Goal: Task Accomplishment & Management: Manage account settings

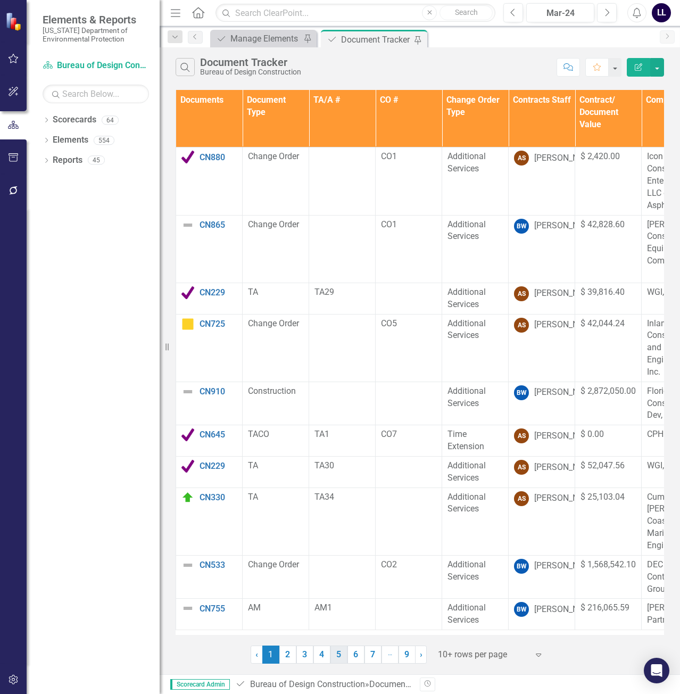
click at [408, 654] on link "9" at bounding box center [406, 654] width 17 height 18
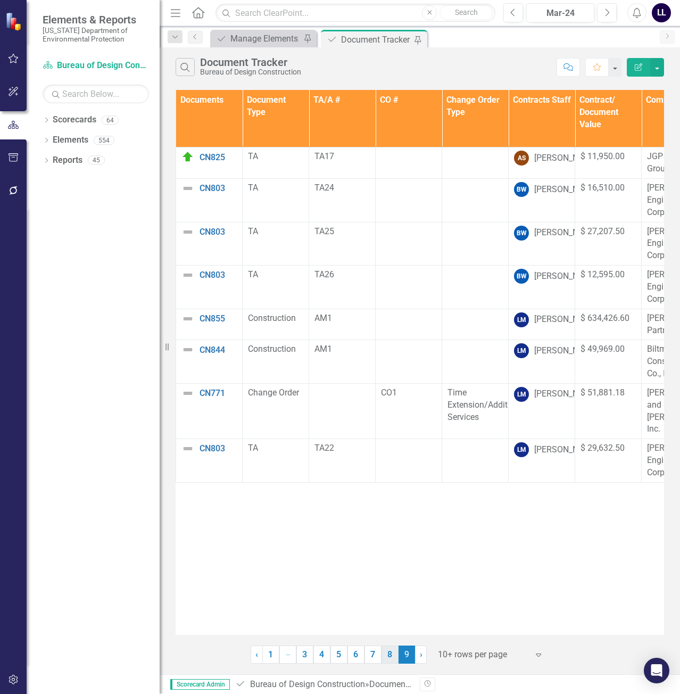
click at [391, 652] on link "8" at bounding box center [389, 654] width 17 height 18
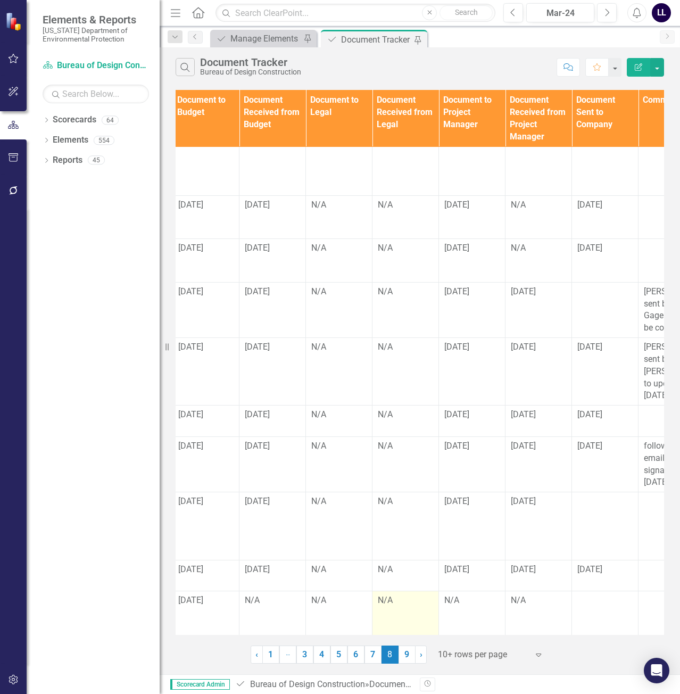
scroll to position [20, 803]
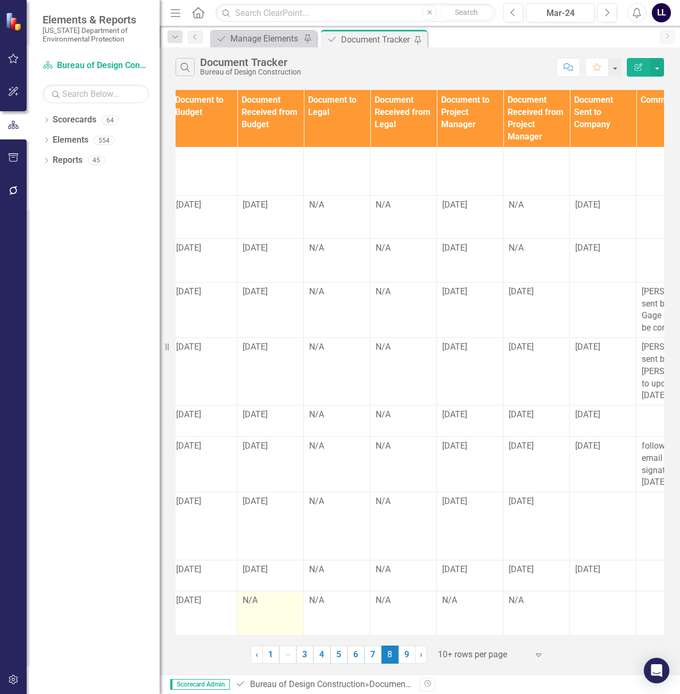
click at [268, 594] on div "N/A" at bounding box center [270, 600] width 55 height 12
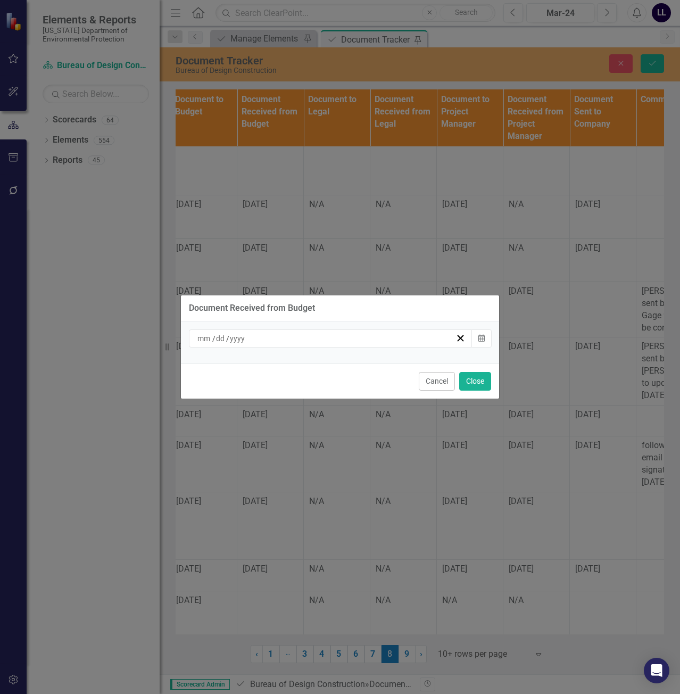
click at [398, 339] on div "/ /" at bounding box center [326, 338] width 260 height 11
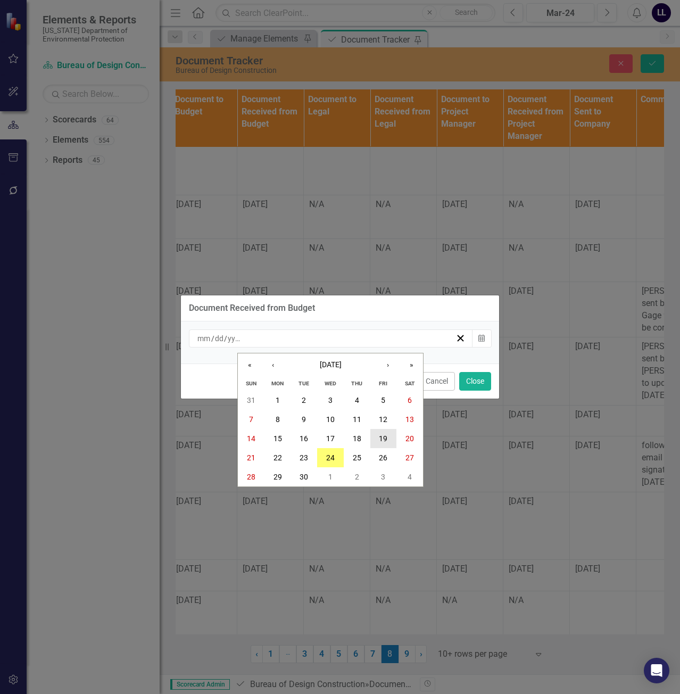
click at [373, 434] on button "19" at bounding box center [383, 438] width 27 height 19
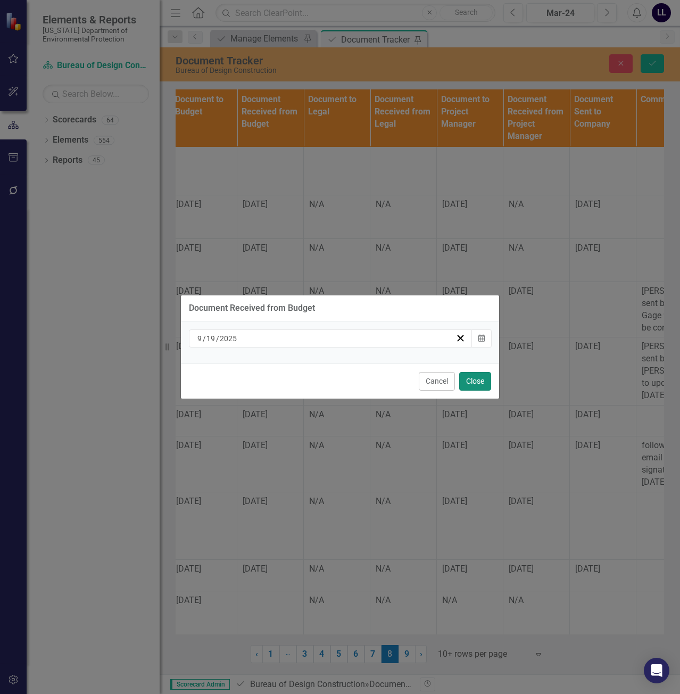
click at [486, 383] on button "Close" at bounding box center [475, 381] width 32 height 19
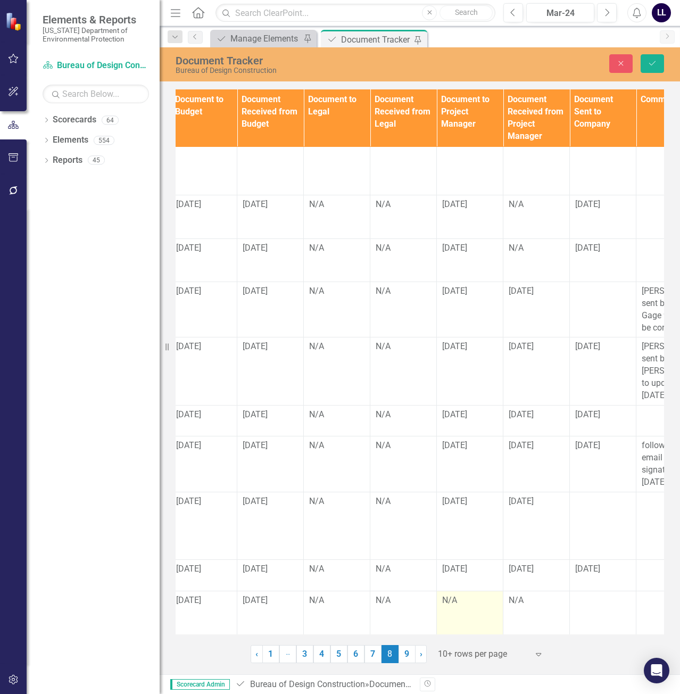
click at [478, 594] on div "N/A" at bounding box center [469, 600] width 55 height 12
click at [477, 594] on div "N/A" at bounding box center [469, 600] width 55 height 12
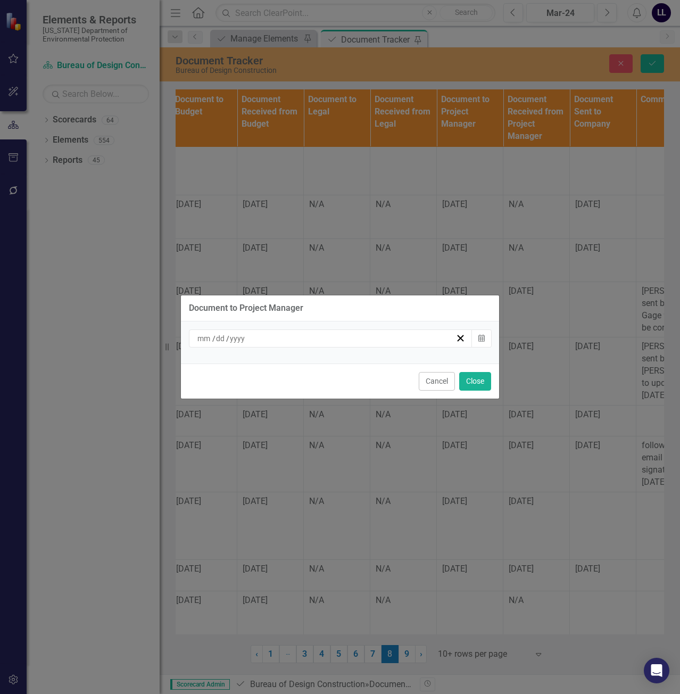
click at [386, 338] on div "/ /" at bounding box center [326, 338] width 260 height 11
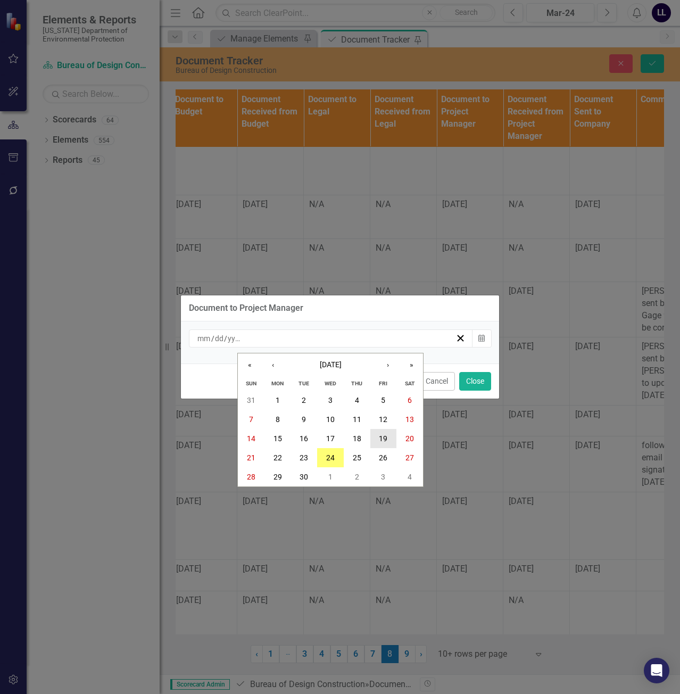
click at [384, 438] on abbr "19" at bounding box center [383, 438] width 9 height 9
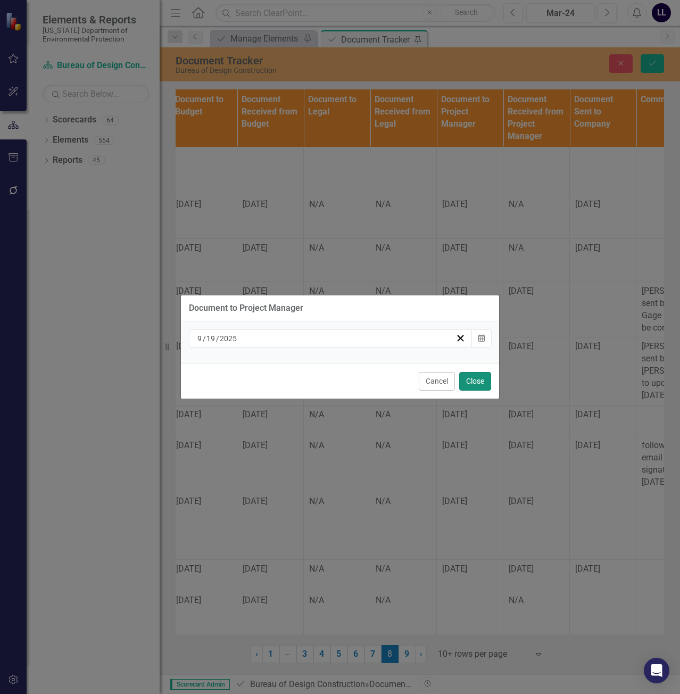
click at [483, 385] on button "Close" at bounding box center [475, 381] width 32 height 19
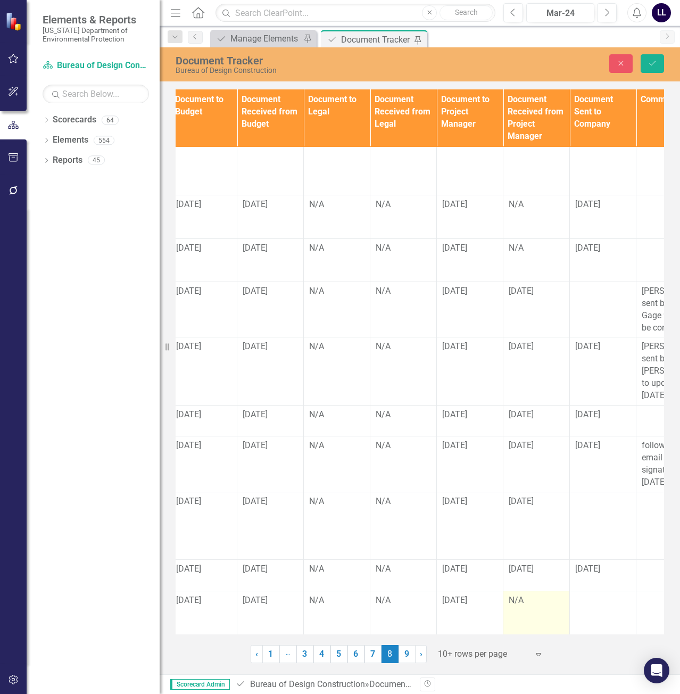
click at [530, 594] on div "N/A" at bounding box center [536, 600] width 55 height 12
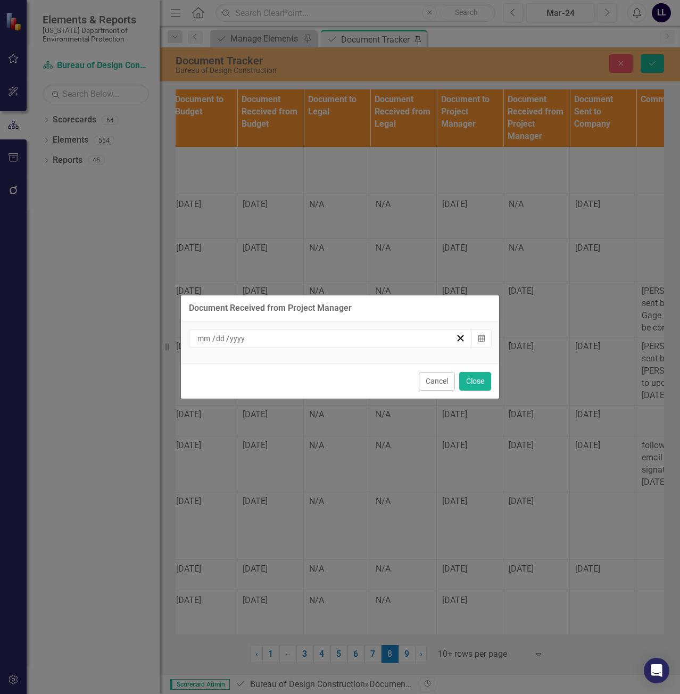
click at [336, 346] on div "/ /" at bounding box center [331, 338] width 284 height 18
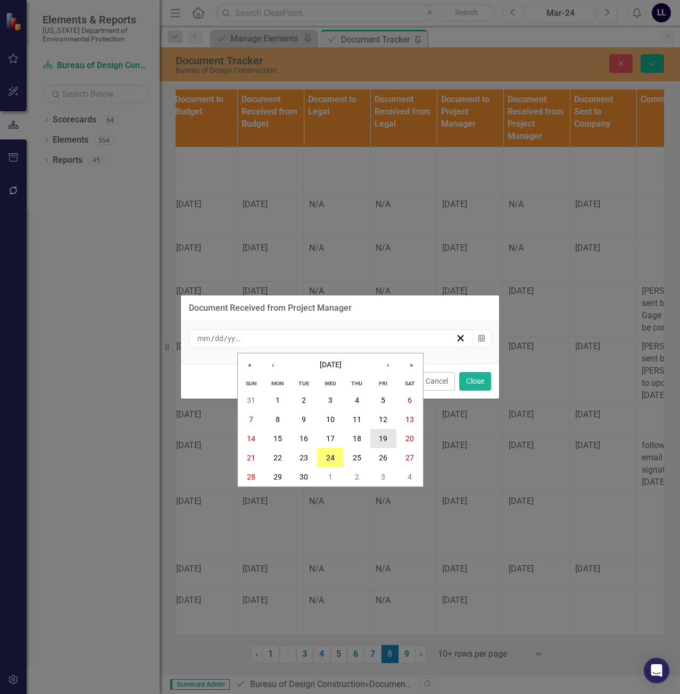
click at [379, 436] on abbr "19" at bounding box center [383, 438] width 9 height 9
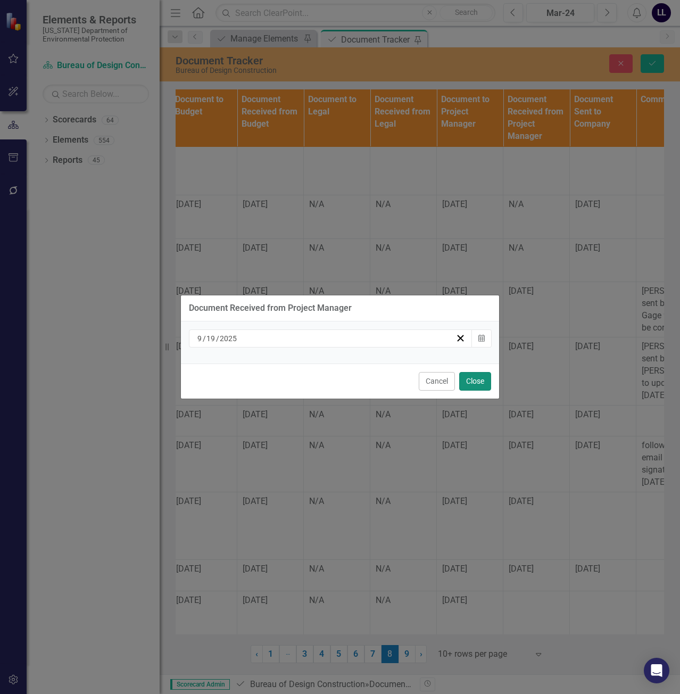
click at [469, 379] on button "Close" at bounding box center [475, 381] width 32 height 19
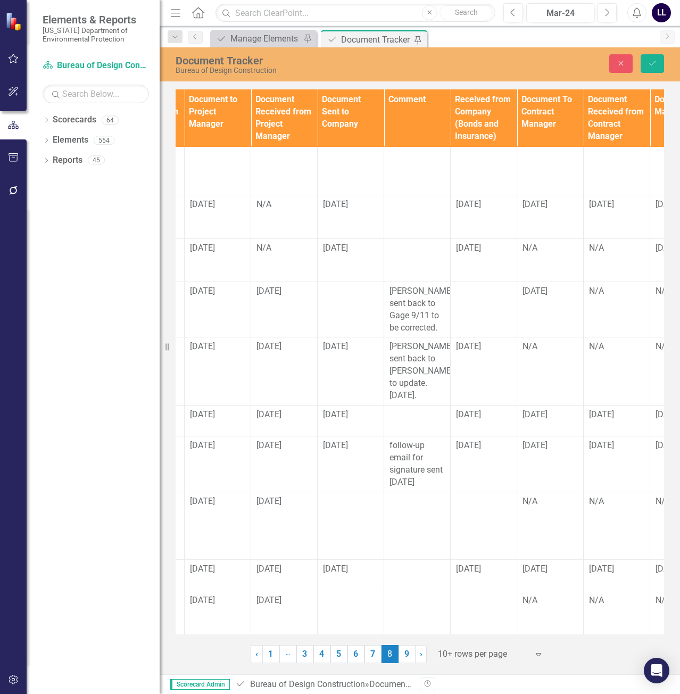
scroll to position [20, 1060]
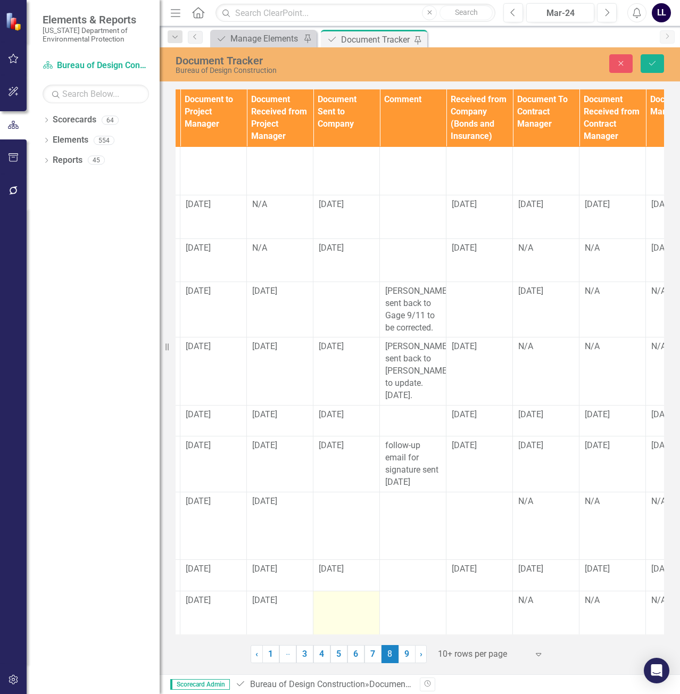
click at [337, 594] on div at bounding box center [346, 600] width 55 height 13
click at [341, 594] on input "text" at bounding box center [346, 604] width 55 height 20
type input "[DATE]"
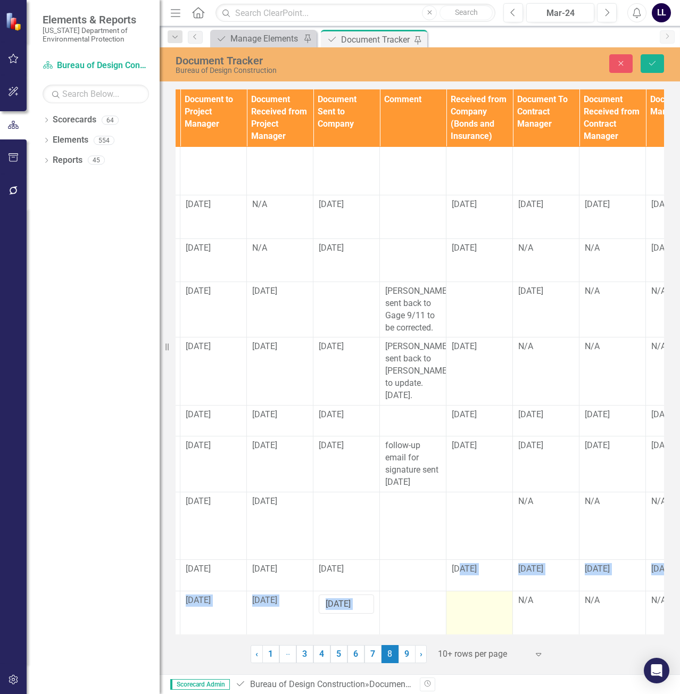
drag, startPoint x: 460, startPoint y: 580, endPoint x: 462, endPoint y: 587, distance: 7.2
click at [461, 587] on tbody "CN776 Edit Edit Document Link Open Element Change Order CO2 Additional Services…" at bounding box center [80, 394] width 1929 height 535
click at [464, 594] on div at bounding box center [479, 600] width 55 height 13
click at [473, 594] on input "text" at bounding box center [479, 604] width 55 height 20
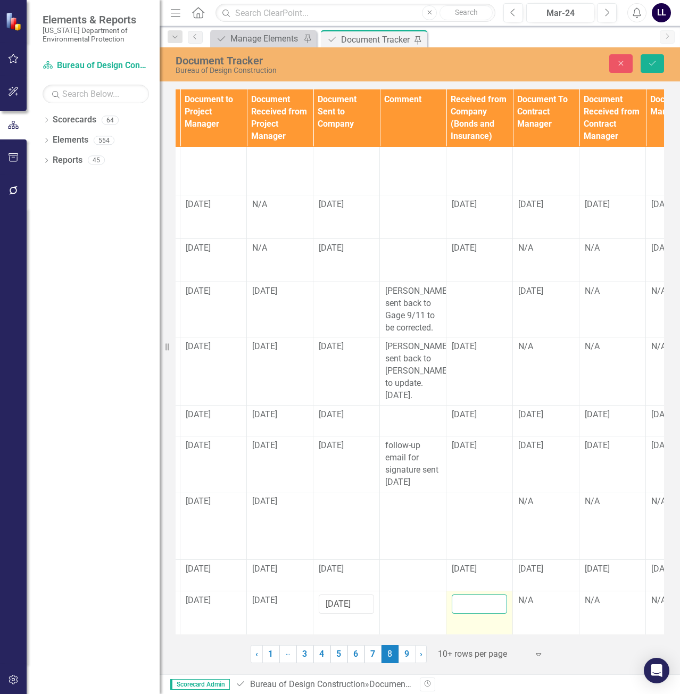
click at [473, 594] on input "text" at bounding box center [479, 604] width 55 height 20
type input "[DATE]"
click at [552, 594] on div "N/A" at bounding box center [545, 600] width 55 height 12
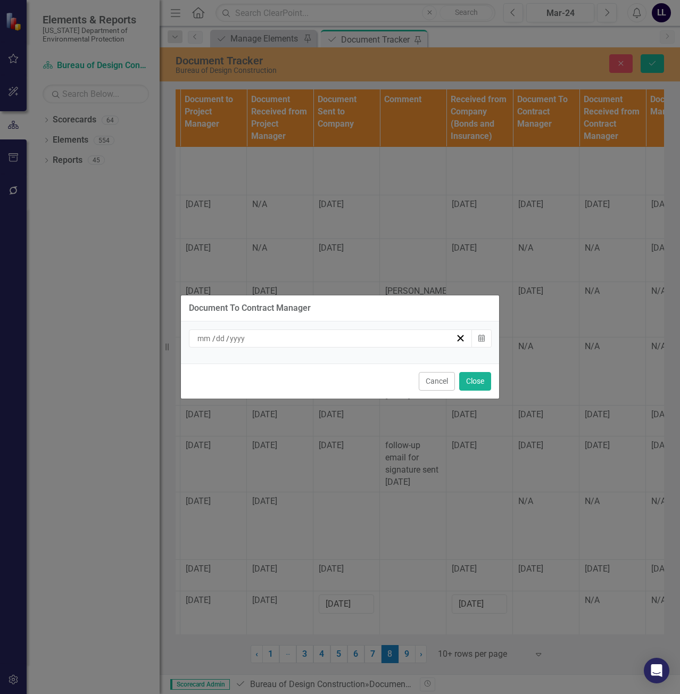
click at [339, 339] on div "/ /" at bounding box center [326, 338] width 260 height 11
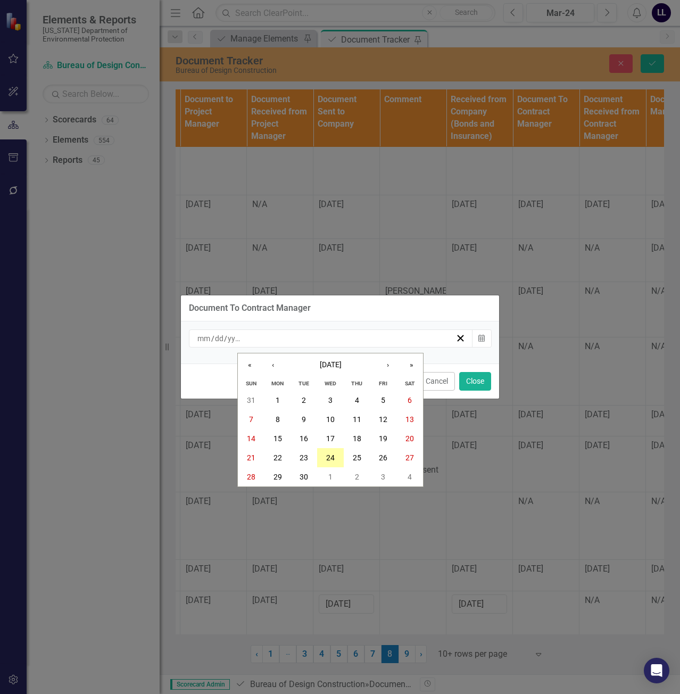
click at [335, 460] on button "24" at bounding box center [330, 457] width 27 height 19
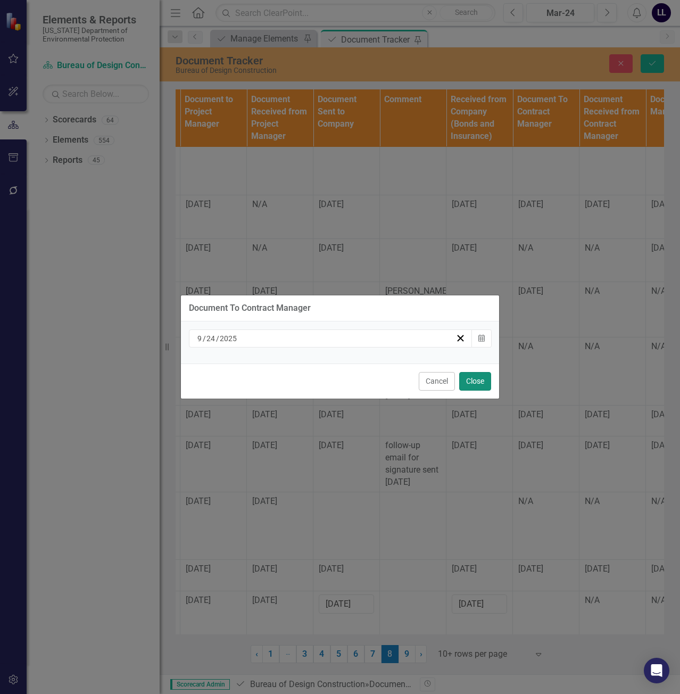
click at [473, 384] on button "Close" at bounding box center [475, 381] width 32 height 19
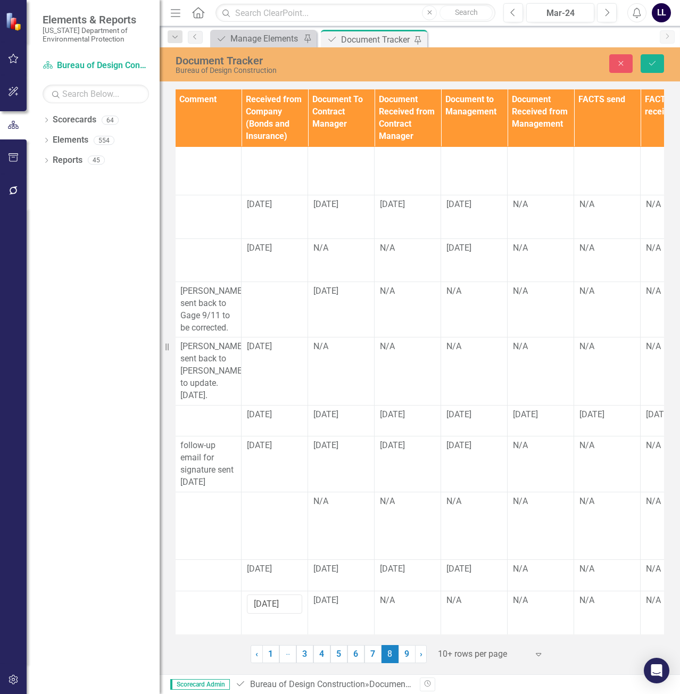
scroll to position [20, 1267]
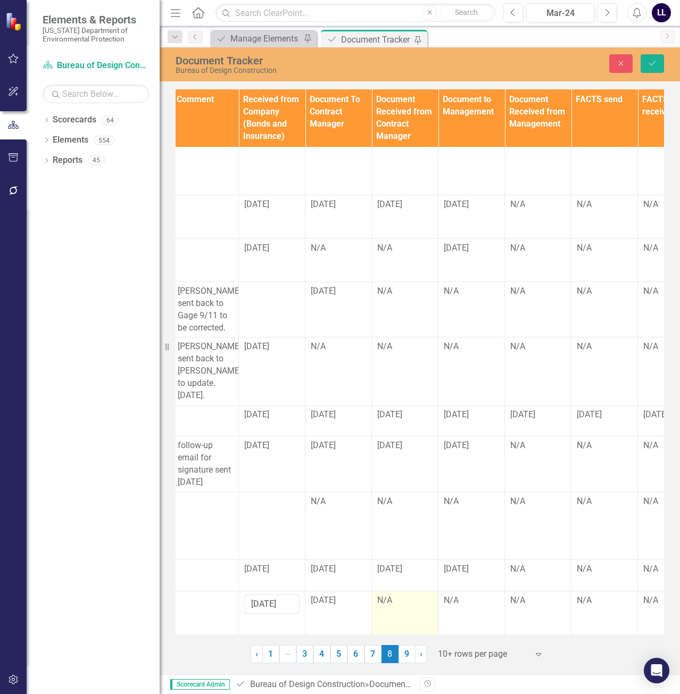
click at [402, 594] on div "N/A" at bounding box center [404, 600] width 55 height 12
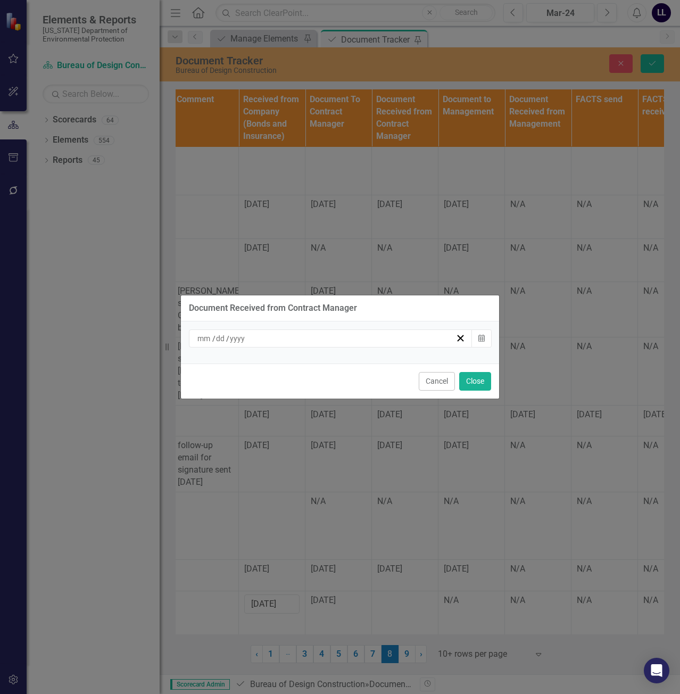
click at [397, 338] on div "/ /" at bounding box center [326, 338] width 260 height 11
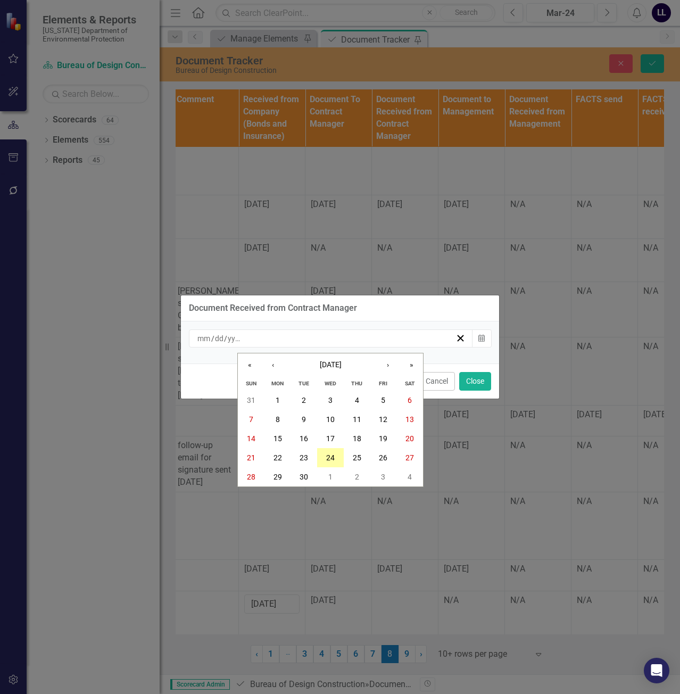
click at [334, 456] on abbr "24" at bounding box center [330, 457] width 9 height 9
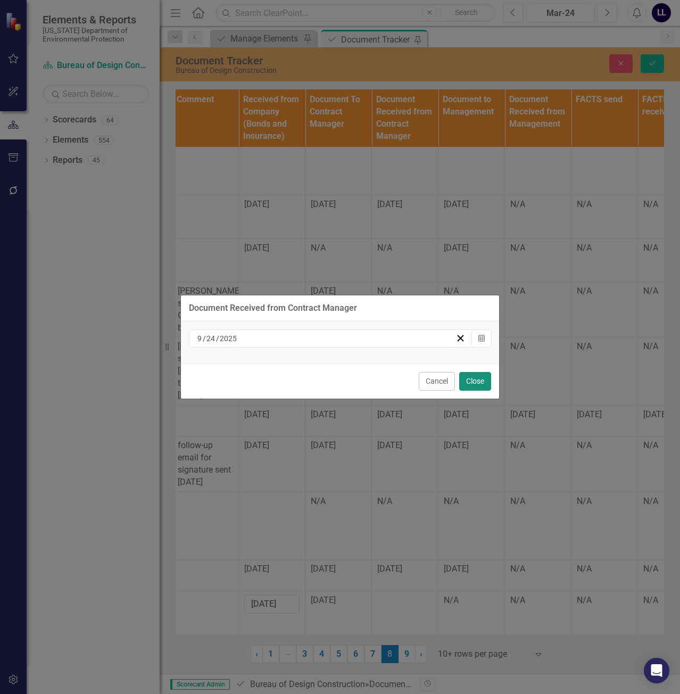
click at [484, 377] on button "Close" at bounding box center [475, 381] width 32 height 19
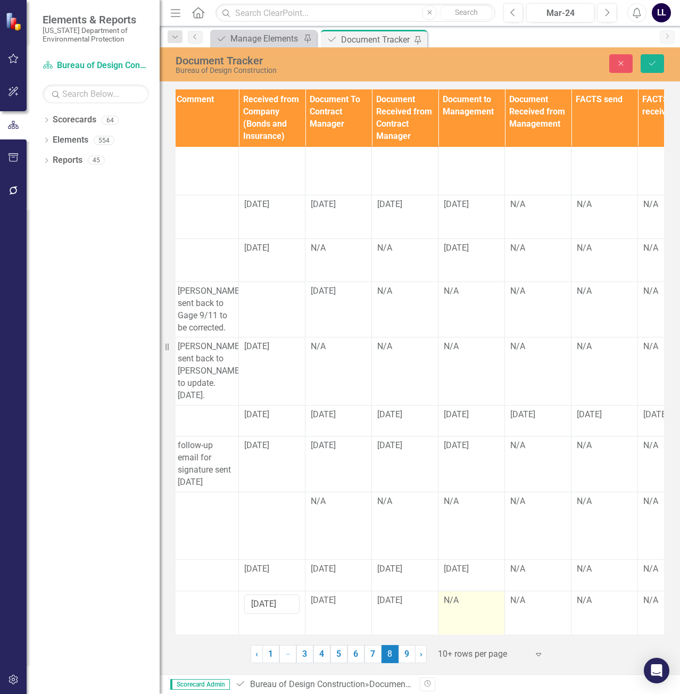
click at [464, 594] on div "N/A" at bounding box center [471, 600] width 55 height 12
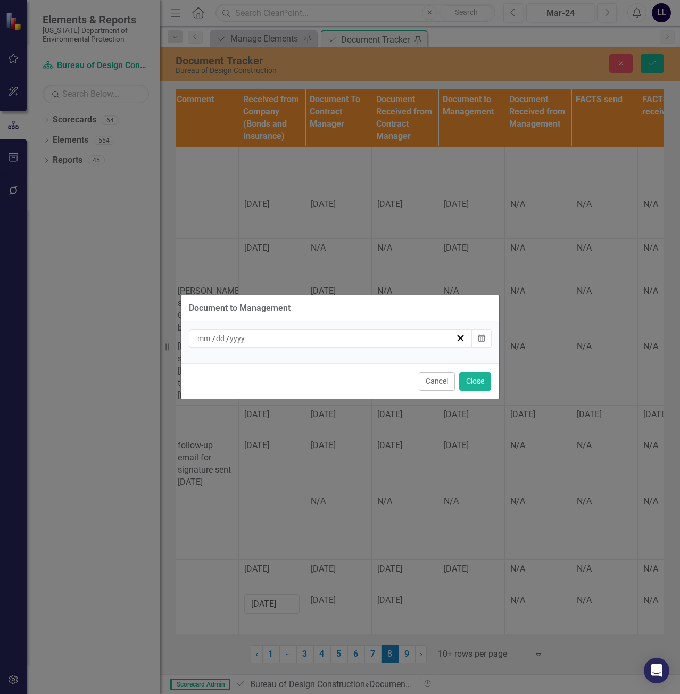
click at [387, 339] on div "/ /" at bounding box center [326, 338] width 260 height 11
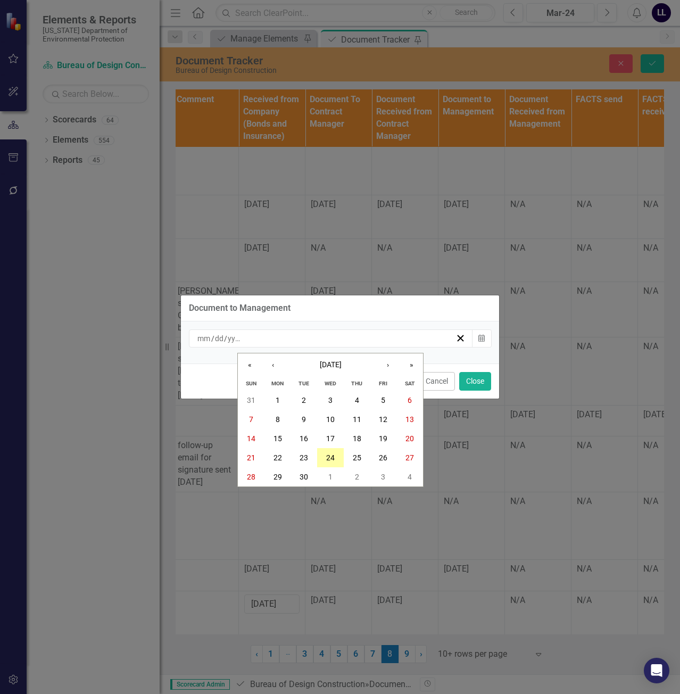
click at [332, 458] on abbr "24" at bounding box center [330, 457] width 9 height 9
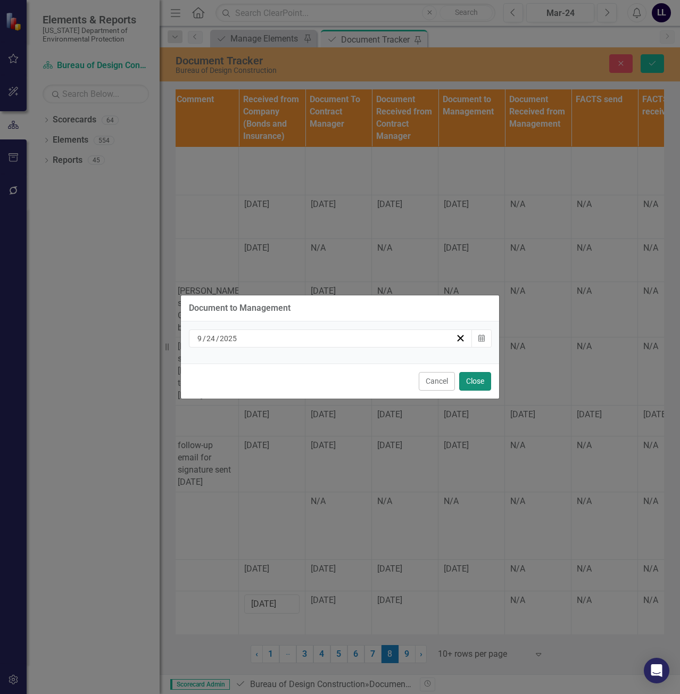
click at [481, 382] on button "Close" at bounding box center [475, 381] width 32 height 19
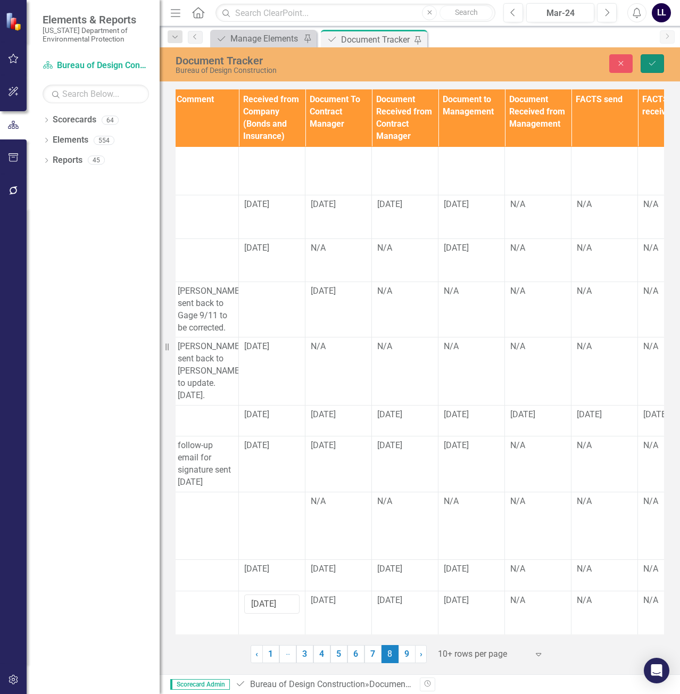
click at [659, 69] on button "Save" at bounding box center [652, 63] width 23 height 19
